Goal: Find specific page/section: Find specific page/section

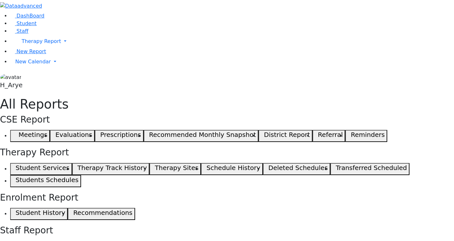
click at [41, 19] on link "DashBoard" at bounding box center [27, 16] width 34 height 6
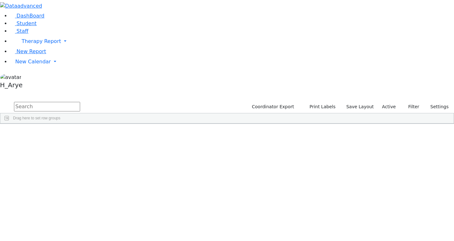
click at [80, 102] on input "text" at bounding box center [47, 107] width 66 height 10
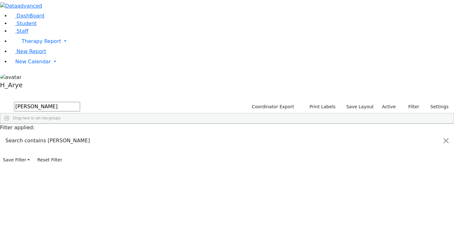
type input "משה גאלד"
click at [114, 134] on div "ט" at bounding box center [102, 138] width 23 height 9
